Goal: Task Accomplishment & Management: Manage account settings

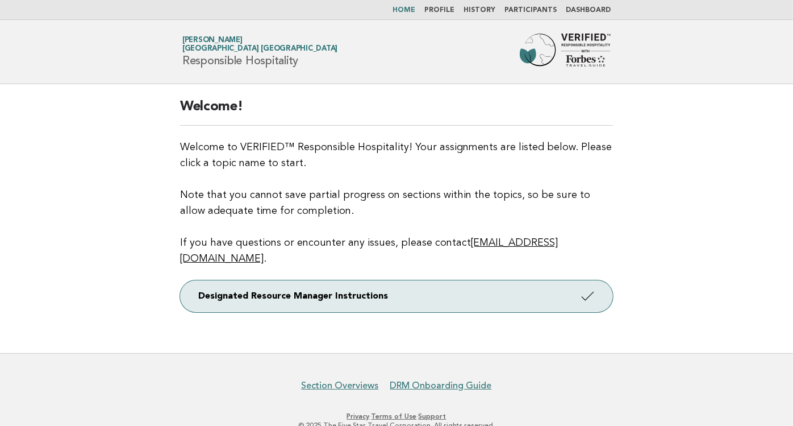
click at [476, 8] on link "History" at bounding box center [480, 10] width 32 height 7
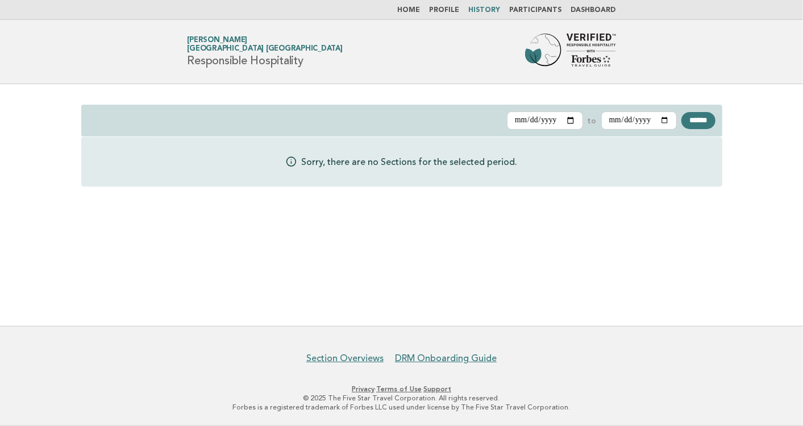
click at [583, 9] on link "Dashboard" at bounding box center [593, 10] width 45 height 7
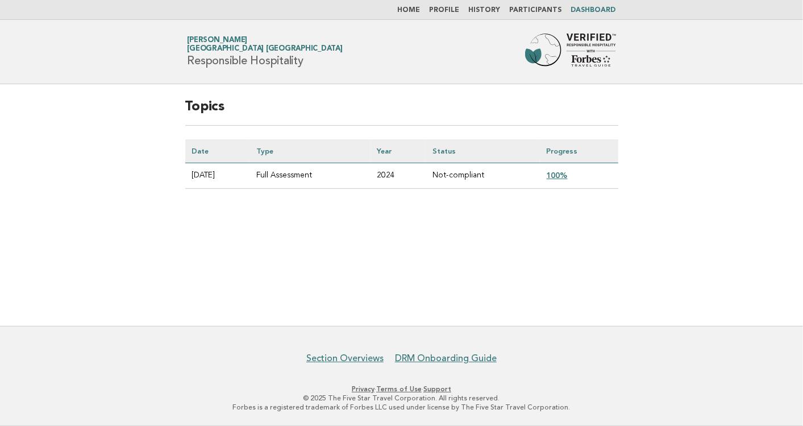
click at [561, 177] on link "100%" at bounding box center [557, 175] width 21 height 9
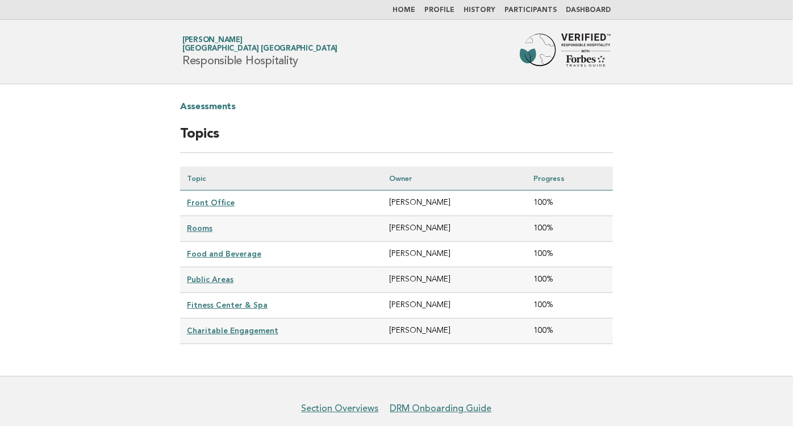
click at [211, 198] on link "Front Office" at bounding box center [211, 202] width 48 height 9
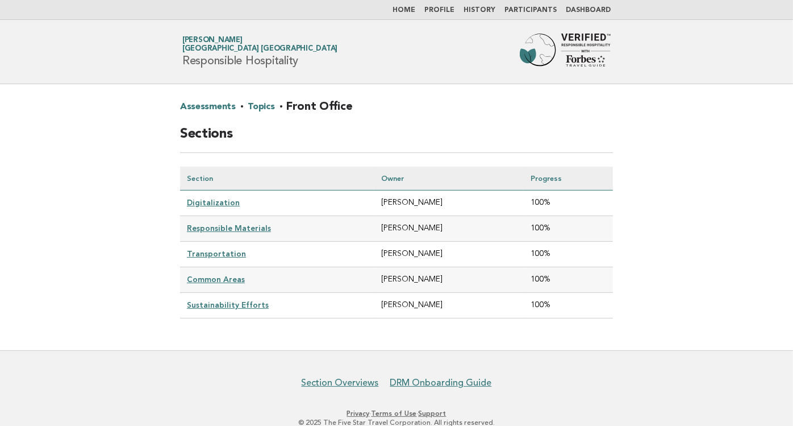
click at [419, 9] on nav "Home Profile History Participants Dashboard" at bounding box center [396, 10] width 793 height 20
click at [415, 9] on link "Home" at bounding box center [404, 10] width 23 height 7
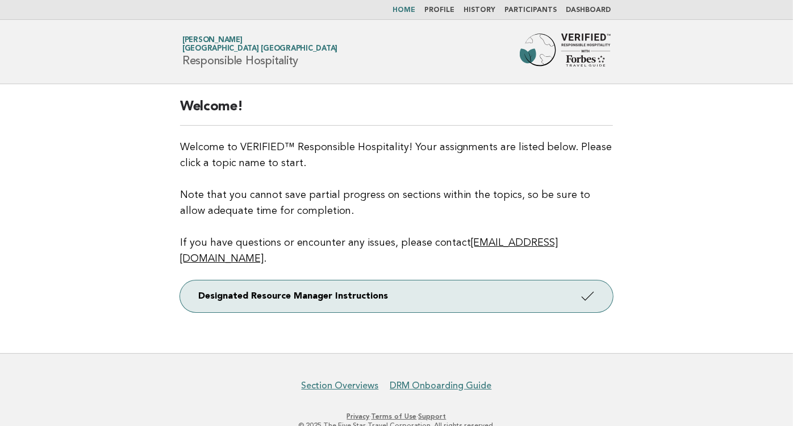
click at [448, 9] on link "Profile" at bounding box center [440, 10] width 30 height 7
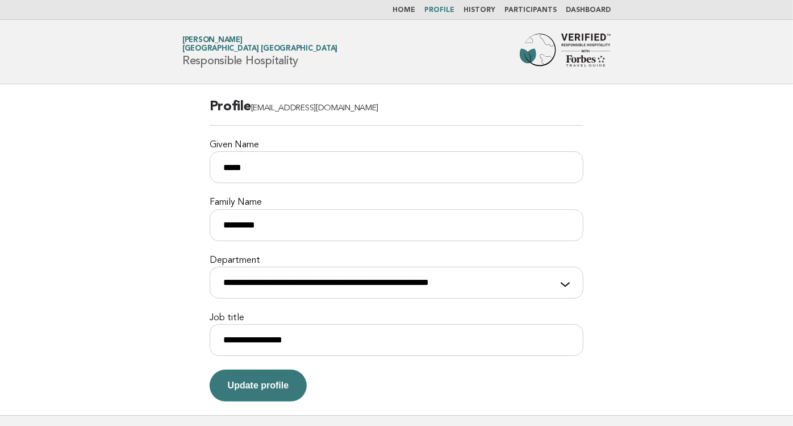
scroll to position [88, 0]
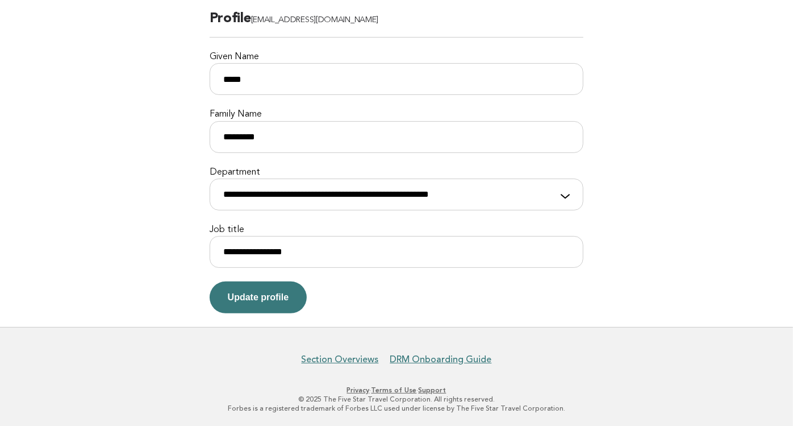
click at [460, 288] on form "**********" at bounding box center [397, 162] width 375 height 304
